Goal: Task Accomplishment & Management: Use online tool/utility

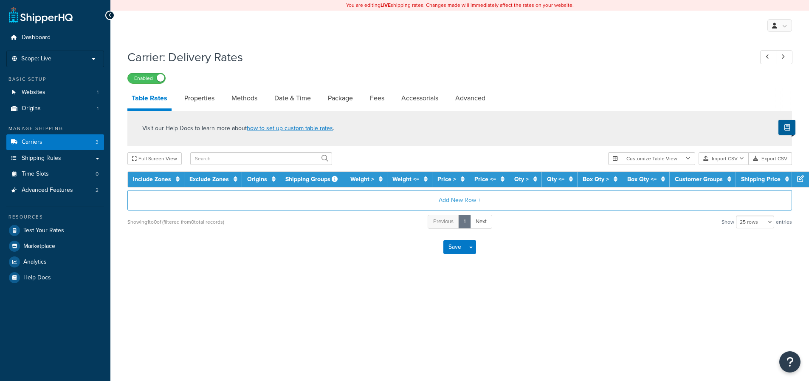
select select "25"
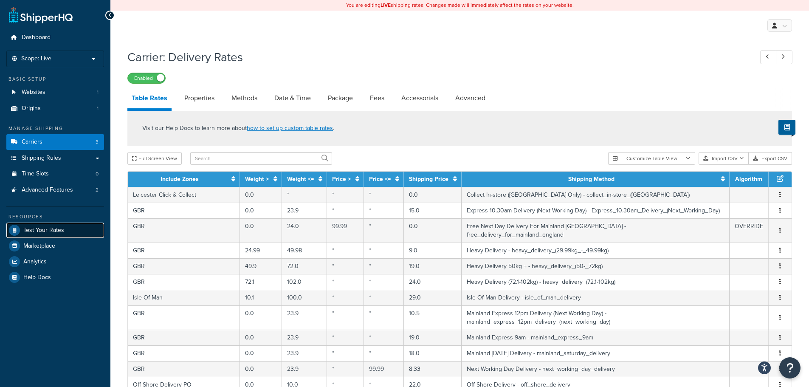
click at [50, 227] on span "Test Your Rates" at bounding box center [43, 230] width 41 height 7
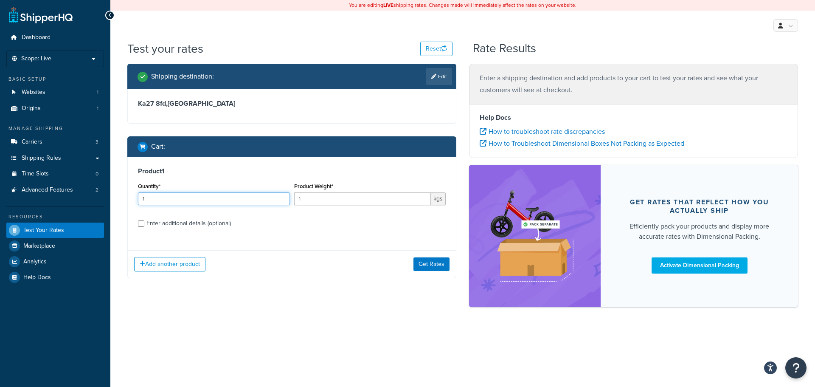
click at [180, 195] on input "1" at bounding box center [214, 198] width 152 height 13
click at [197, 219] on div "Enter additional details (optional)" at bounding box center [189, 223] width 85 height 12
click at [144, 220] on input "Enter additional details (optional)" at bounding box center [141, 223] width 6 height 6
checkbox input "true"
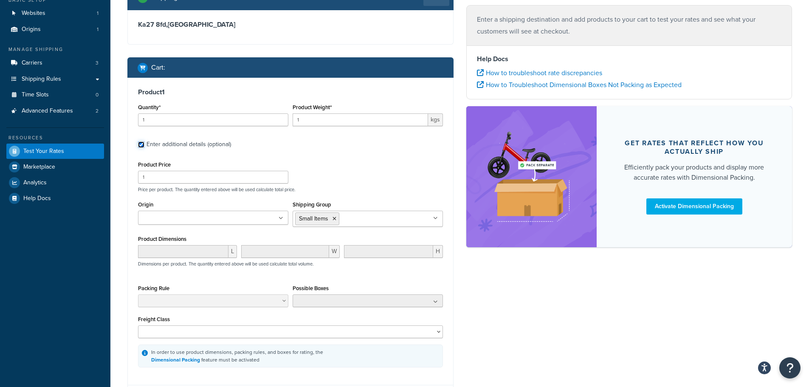
scroll to position [79, 0]
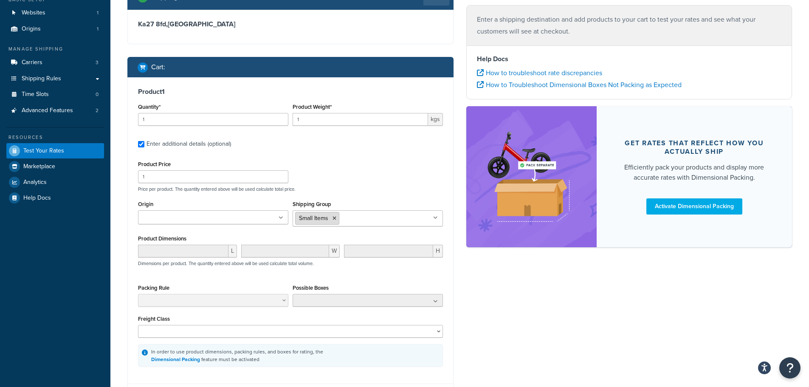
click at [335, 217] on icon at bounding box center [335, 218] width 4 height 5
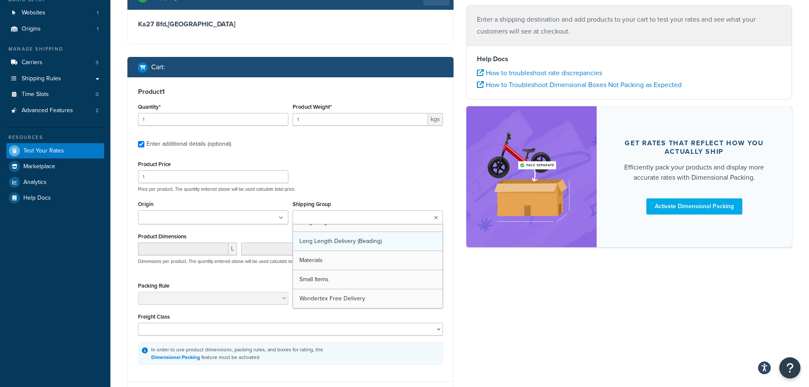
drag, startPoint x: 334, startPoint y: 262, endPoint x: 335, endPoint y: 256, distance: 5.5
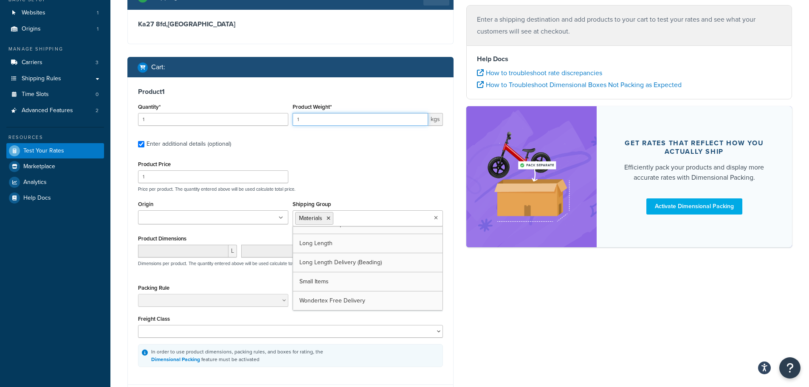
click at [320, 121] on input "1" at bounding box center [360, 119] width 135 height 13
drag, startPoint x: 337, startPoint y: 118, endPoint x: 285, endPoint y: 125, distance: 52.3
click at [286, 125] on div "Quantity* 1 Product Weight* 1 kgs" at bounding box center [290, 116] width 309 height 31
type input "25"
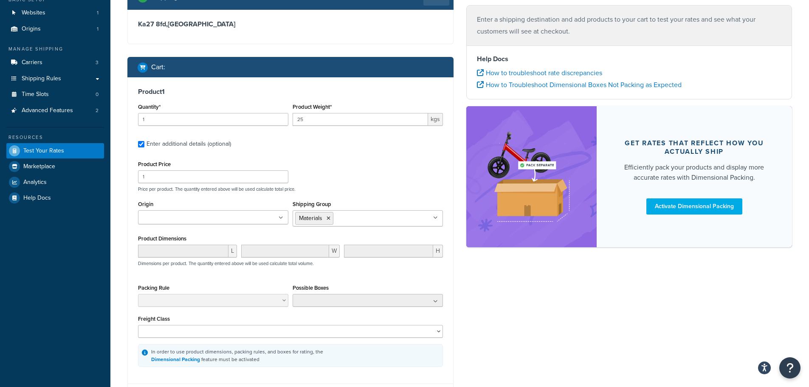
click at [341, 172] on div "Product Price 1 Price per product. The quantity entered above will be used calc…" at bounding box center [290, 175] width 309 height 34
drag, startPoint x: 162, startPoint y: 120, endPoint x: 98, endPoint y: 122, distance: 64.2
click at [98, 122] on div "Dashboard Scope: Live Basic Setup Websites 1 Origins 1 Manage Shipping Carriers…" at bounding box center [404, 194] width 809 height 546
type input "5"
click at [343, 162] on div "Product Price 1 Price per product. The quantity entered above will be used calc…" at bounding box center [290, 175] width 309 height 34
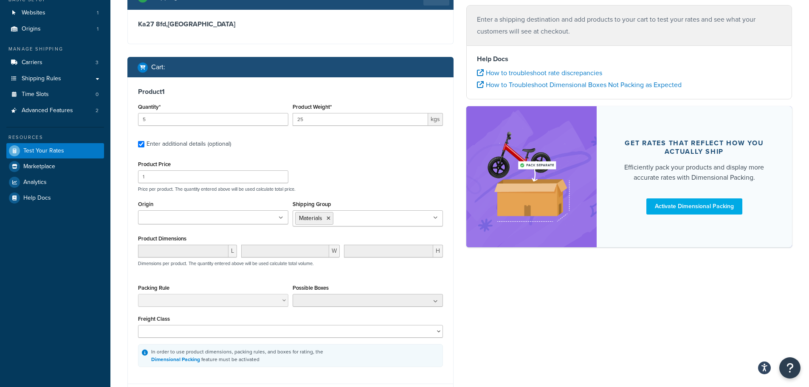
scroll to position [161, 0]
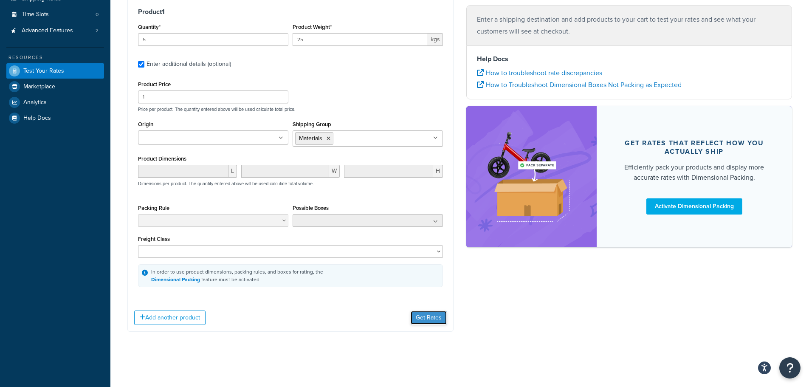
click at [429, 318] on button "Get Rates" at bounding box center [429, 318] width 36 height 14
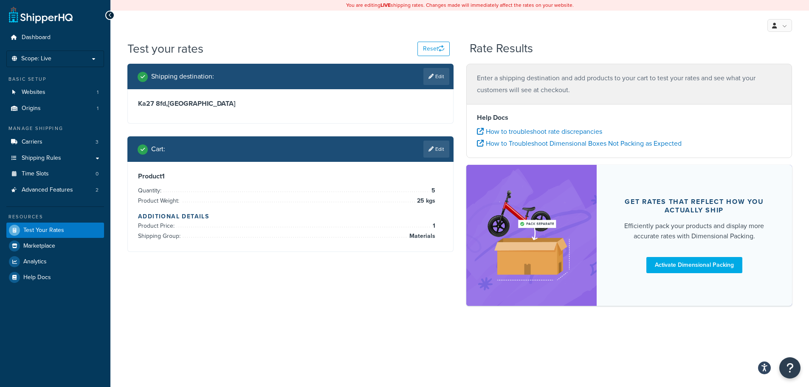
scroll to position [0, 0]
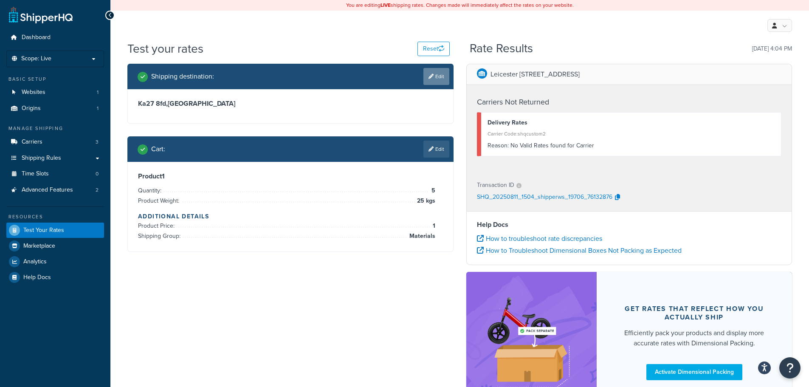
click at [432, 76] on icon at bounding box center [431, 76] width 5 height 5
select select "GB"
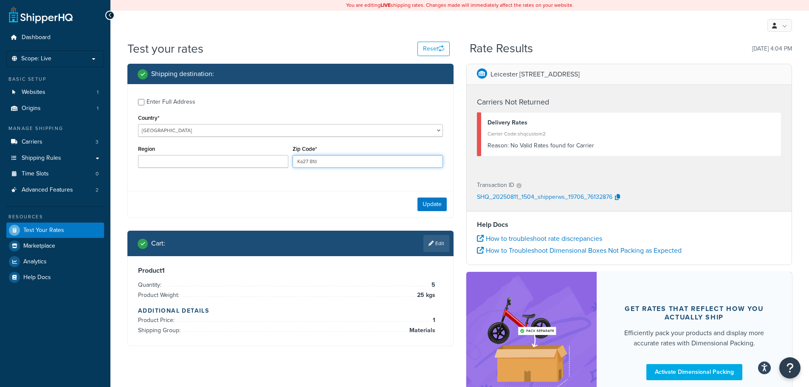
click at [323, 161] on input "Ka27 8fd" at bounding box center [368, 161] width 150 height 13
drag, startPoint x: 333, startPoint y: 160, endPoint x: 289, endPoint y: 152, distance: 45.4
click at [276, 165] on div "Region Zip Code* Ka27 8fd" at bounding box center [290, 158] width 309 height 31
type input "CM15 0TX"
click at [432, 211] on button "Update" at bounding box center [432, 204] width 29 height 14
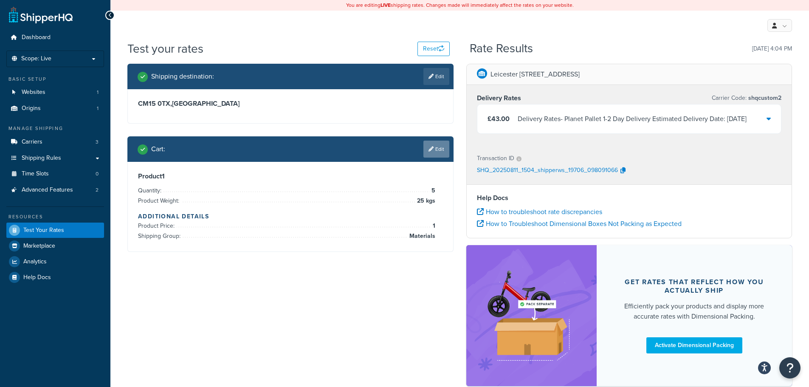
click at [434, 149] on link "Edit" at bounding box center [436, 149] width 26 height 17
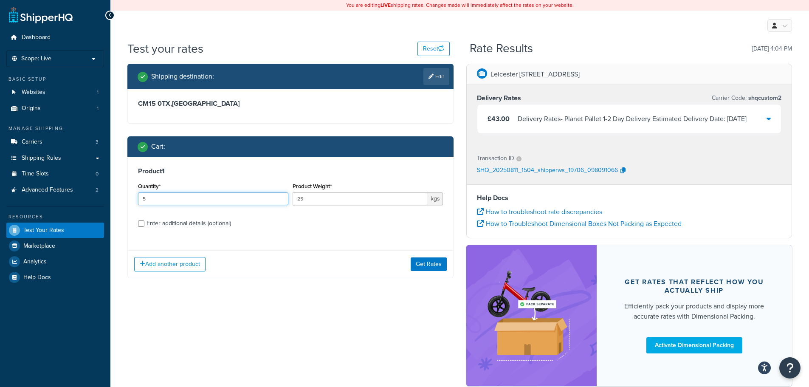
drag, startPoint x: 197, startPoint y: 200, endPoint x: 86, endPoint y: 200, distance: 111.7
click at [89, 194] on div "Dashboard Scope: Live Basic Setup Websites 1 Origins 1 Manage Shipping Carriers…" at bounding box center [404, 218] width 809 height 437
type input "4"
click at [423, 263] on button "Get Rates" at bounding box center [429, 264] width 36 height 14
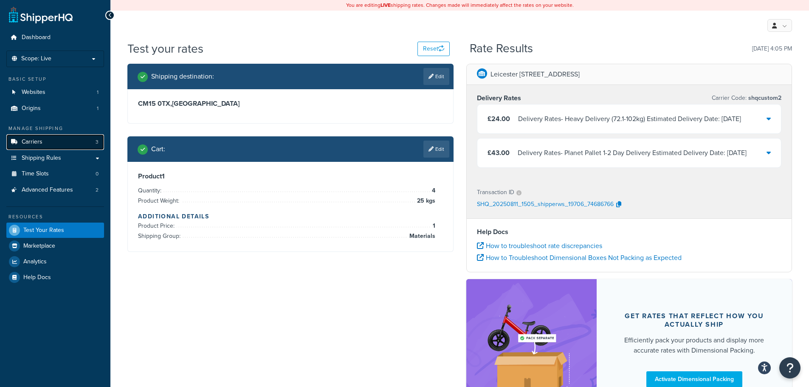
click at [54, 145] on link "Carriers 3" at bounding box center [55, 142] width 98 height 16
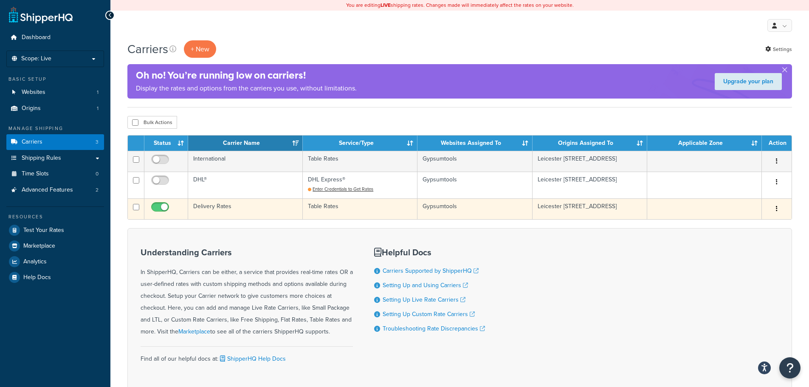
click at [256, 210] on td "Delivery Rates" at bounding box center [245, 208] width 115 height 21
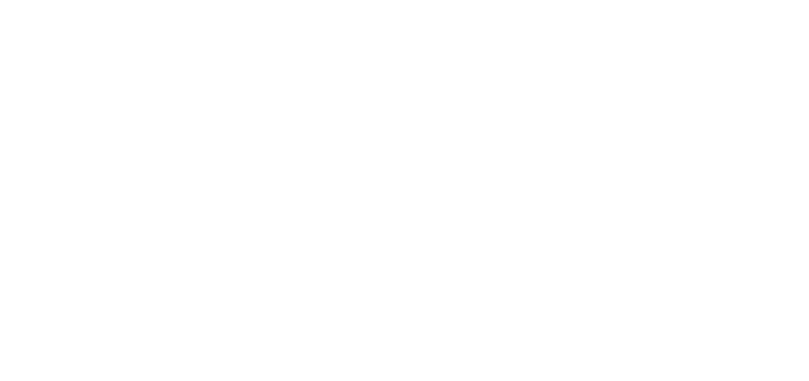
select select "25"
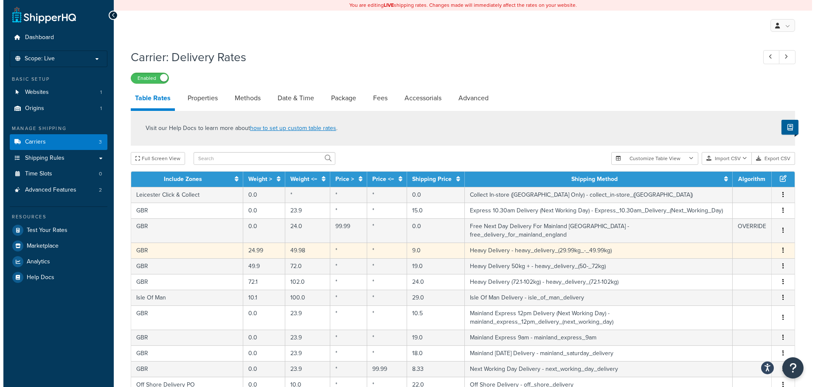
scroll to position [42, 0]
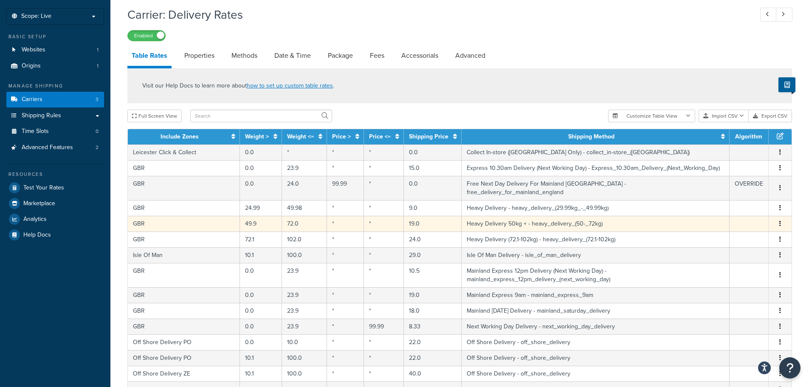
click at [412, 216] on td "19.0" at bounding box center [433, 224] width 58 height 16
select select "61814"
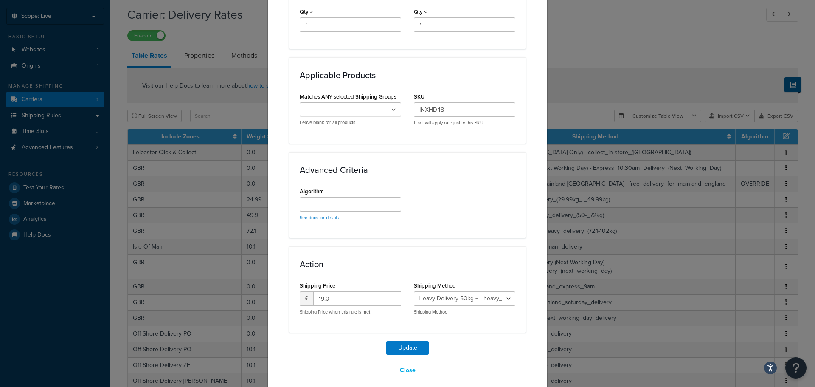
scroll to position [429, 0]
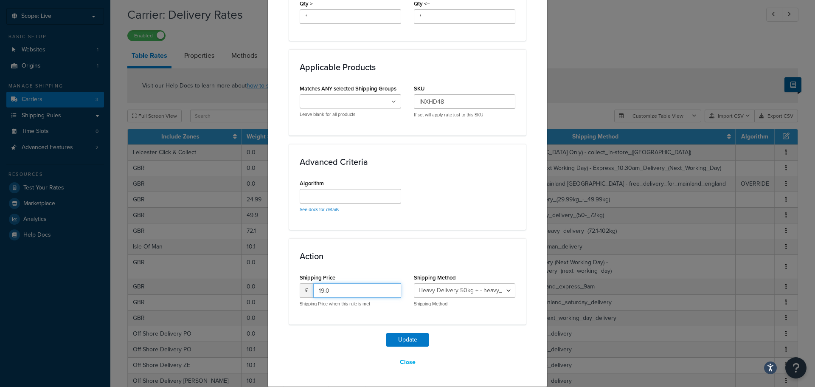
drag, startPoint x: 346, startPoint y: 298, endPoint x: 274, endPoint y: 295, distance: 71.8
type input "15"
click at [407, 333] on button "Update" at bounding box center [407, 340] width 42 height 14
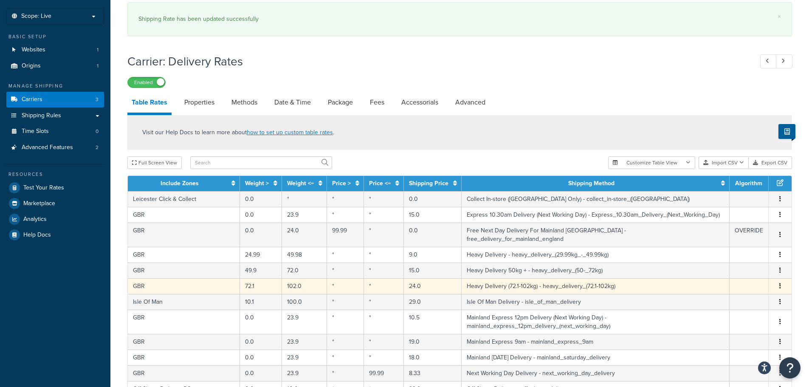
click at [327, 282] on td "*" at bounding box center [345, 286] width 37 height 16
select select "62099"
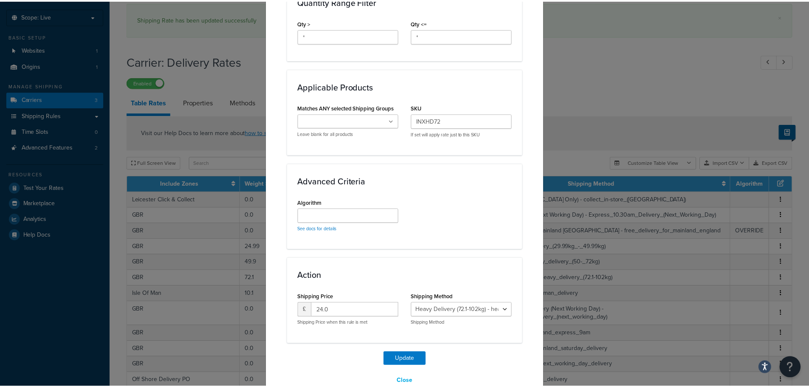
scroll to position [425, 0]
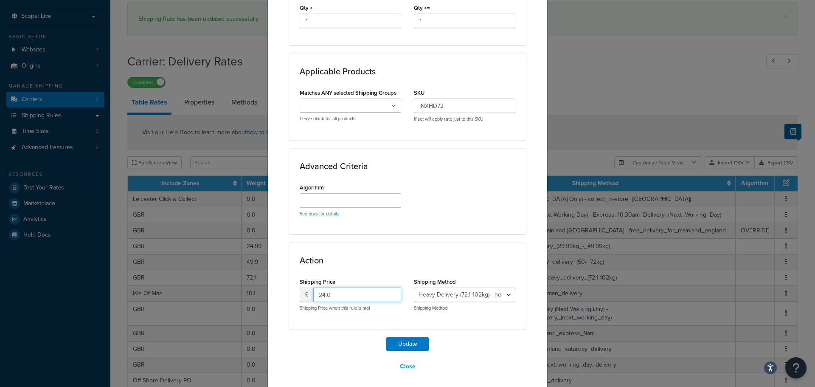
drag, startPoint x: 362, startPoint y: 296, endPoint x: 248, endPoint y: 307, distance: 114.7
click at [245, 308] on div "Update Table Rate Applicable Zones See examples and learn more about how includ…" at bounding box center [407, 193] width 815 height 387
type input "20"
click at [419, 340] on button "Update" at bounding box center [407, 344] width 42 height 14
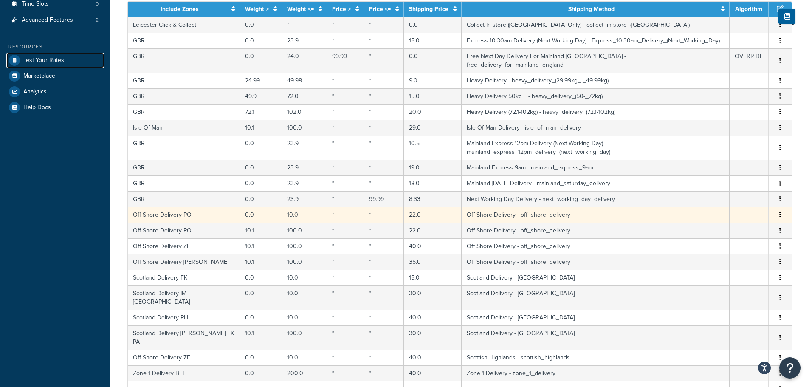
scroll to position [127, 0]
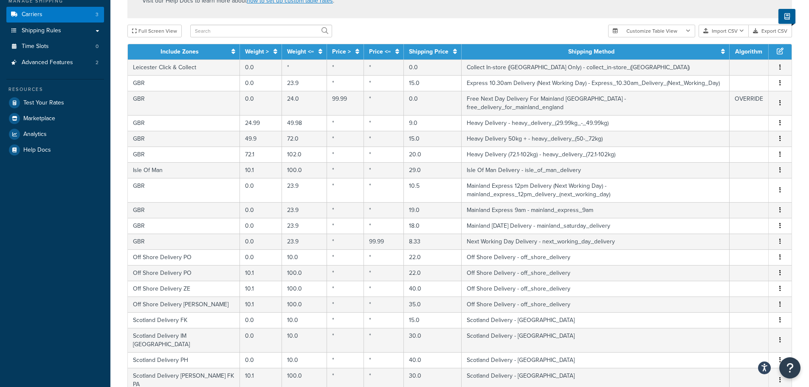
drag, startPoint x: 371, startPoint y: 148, endPoint x: 429, endPoint y: 34, distance: 128.2
click at [429, 34] on div "Full Screen View" at bounding box center [364, 31] width 474 height 13
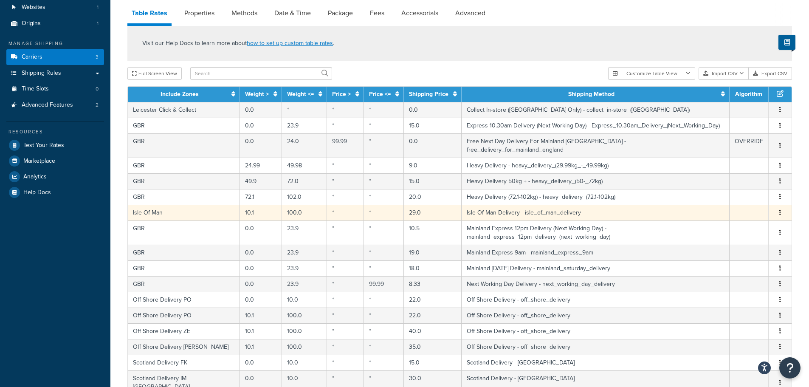
scroll to position [0, 0]
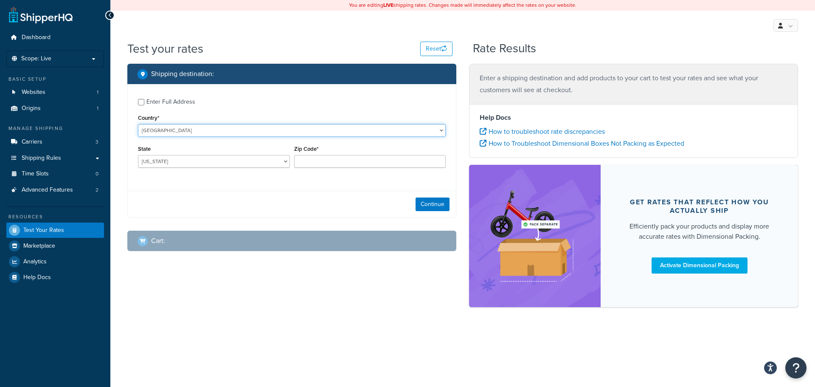
click at [199, 127] on select "United States United Kingdom Afghanistan Åland Islands Albania Algeria American…" at bounding box center [292, 130] width 308 height 13
select select "GB"
click at [138, 124] on select "United States United Kingdom Afghanistan Åland Islands Albania Algeria American…" at bounding box center [292, 130] width 308 height 13
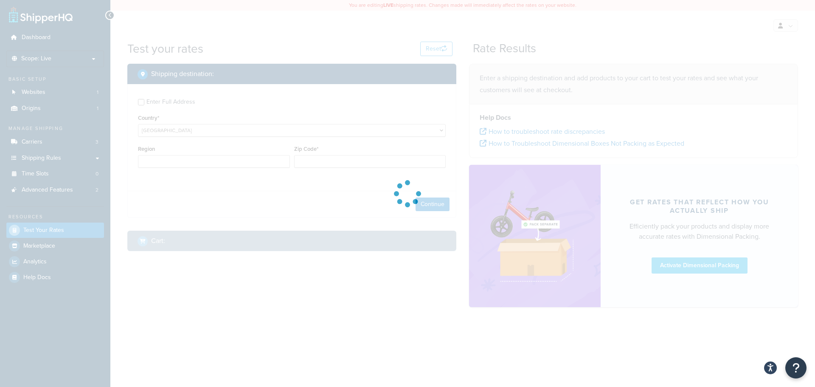
type input "AL"
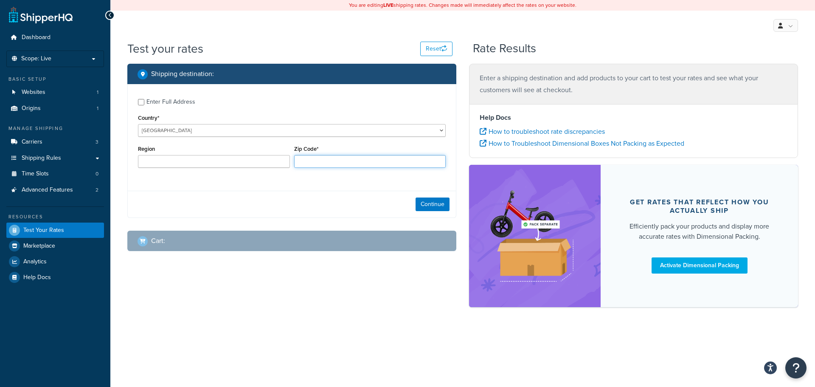
click at [311, 163] on input "Zip Code*" at bounding box center [370, 161] width 152 height 13
type input "CM15 0TX"
click at [425, 198] on button "Continue" at bounding box center [433, 204] width 34 height 14
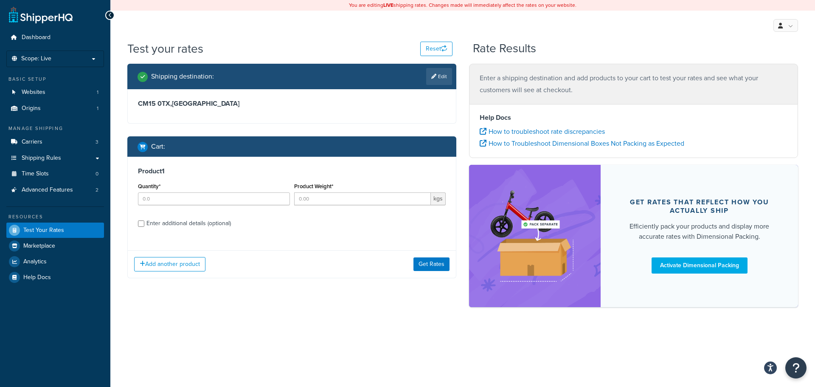
click at [164, 224] on div "Enter additional details (optional)" at bounding box center [189, 223] width 85 height 12
click at [144, 224] on input "Enter additional details (optional)" at bounding box center [141, 223] width 6 height 6
checkbox input "true"
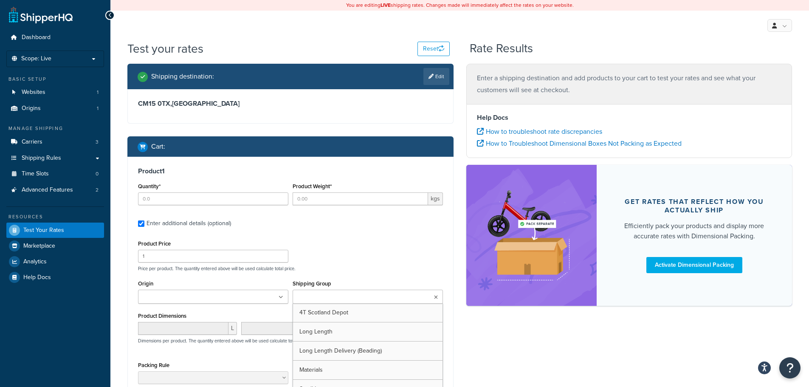
click at [322, 301] on input "Shipping Group" at bounding box center [332, 297] width 75 height 9
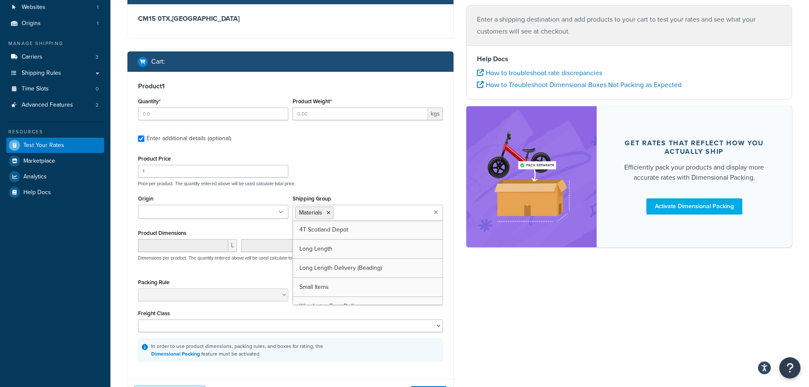
click at [346, 159] on div "Product Price 1 Price per product. The quantity entered above will be used calc…" at bounding box center [290, 170] width 309 height 34
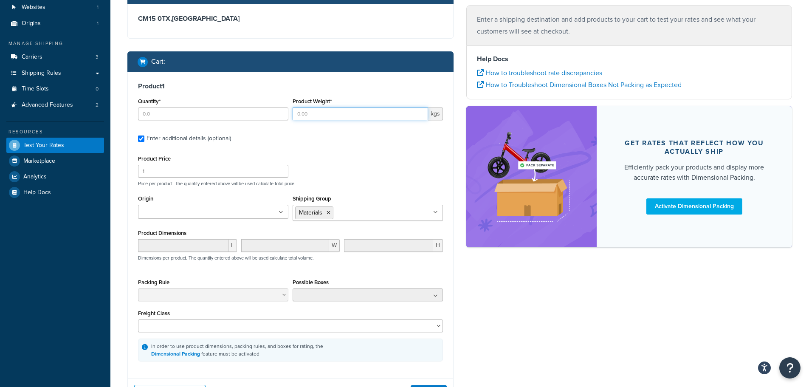
click at [313, 114] on input "Product Weight*" at bounding box center [360, 113] width 135 height 13
type input "25"
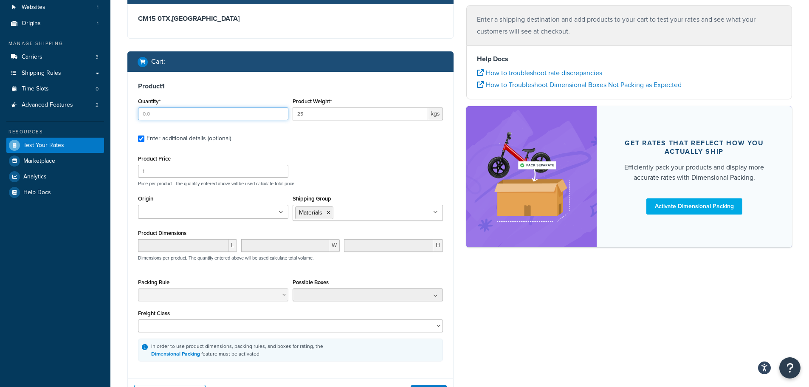
click at [190, 112] on input "Quantity*" at bounding box center [213, 113] width 150 height 13
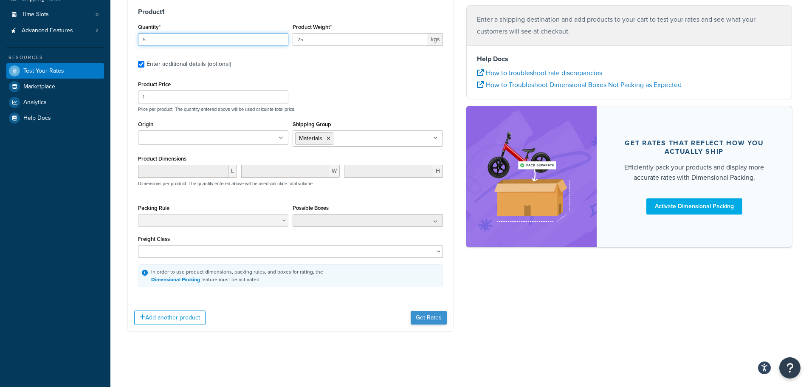
type input "5"
click at [431, 319] on button "Get Rates" at bounding box center [429, 318] width 36 height 14
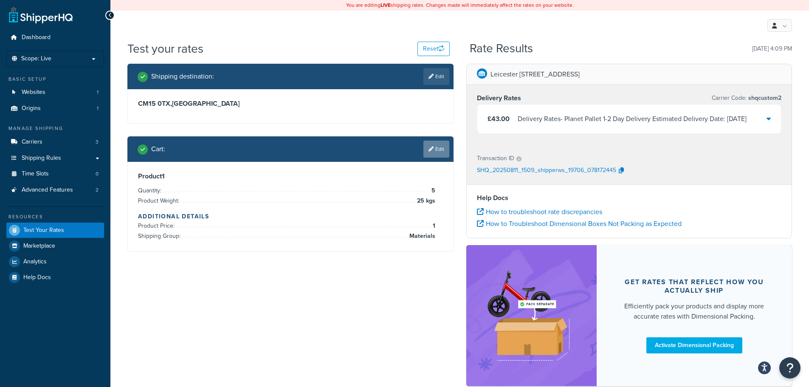
click at [443, 146] on link "Edit" at bounding box center [436, 149] width 26 height 17
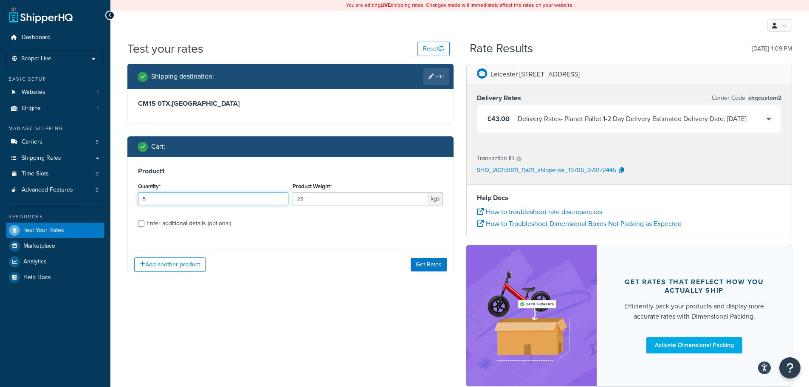
drag, startPoint x: 164, startPoint y: 199, endPoint x: 151, endPoint y: 199, distance: 13.2
click at [154, 199] on input "5" at bounding box center [213, 198] width 150 height 13
drag, startPoint x: 163, startPoint y: 197, endPoint x: 161, endPoint y: 204, distance: 7.1
click at [101, 203] on div "Dashboard Scope: Live Basic Setup Websites 1 Origins 1 Manage Shipping Carriers…" at bounding box center [404, 218] width 809 height 437
type input "4"
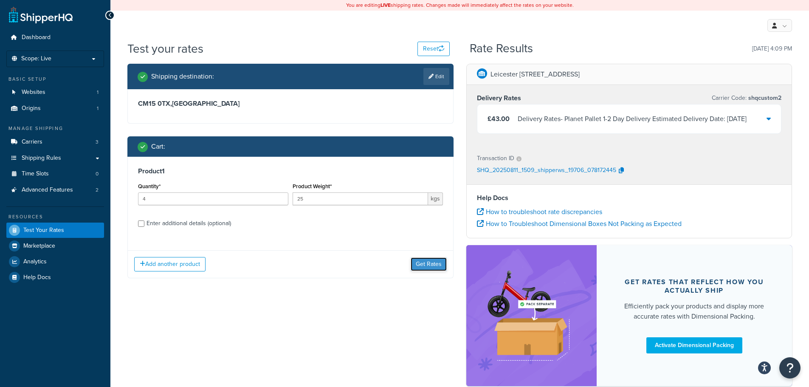
click at [436, 260] on button "Get Rates" at bounding box center [429, 264] width 36 height 14
